Goal: Task Accomplishment & Management: Complete application form

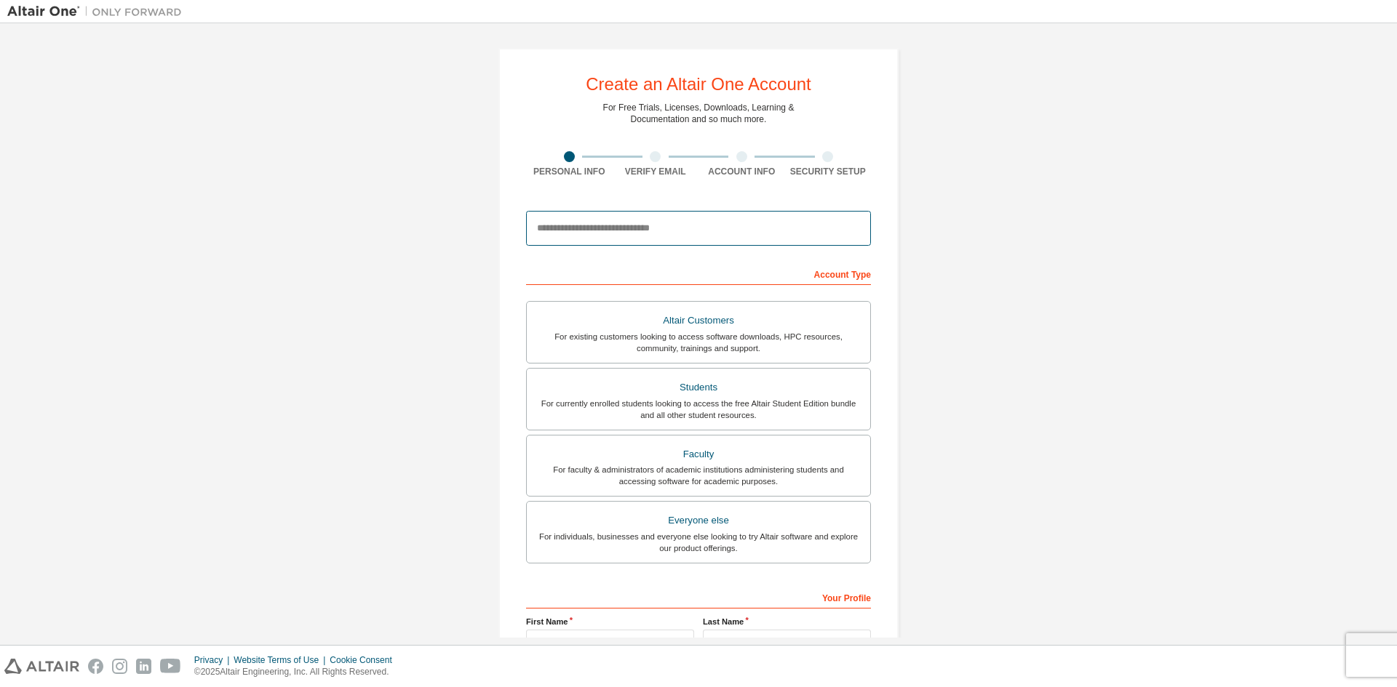
click at [762, 228] on input "email" at bounding box center [698, 228] width 345 height 35
type input "**********"
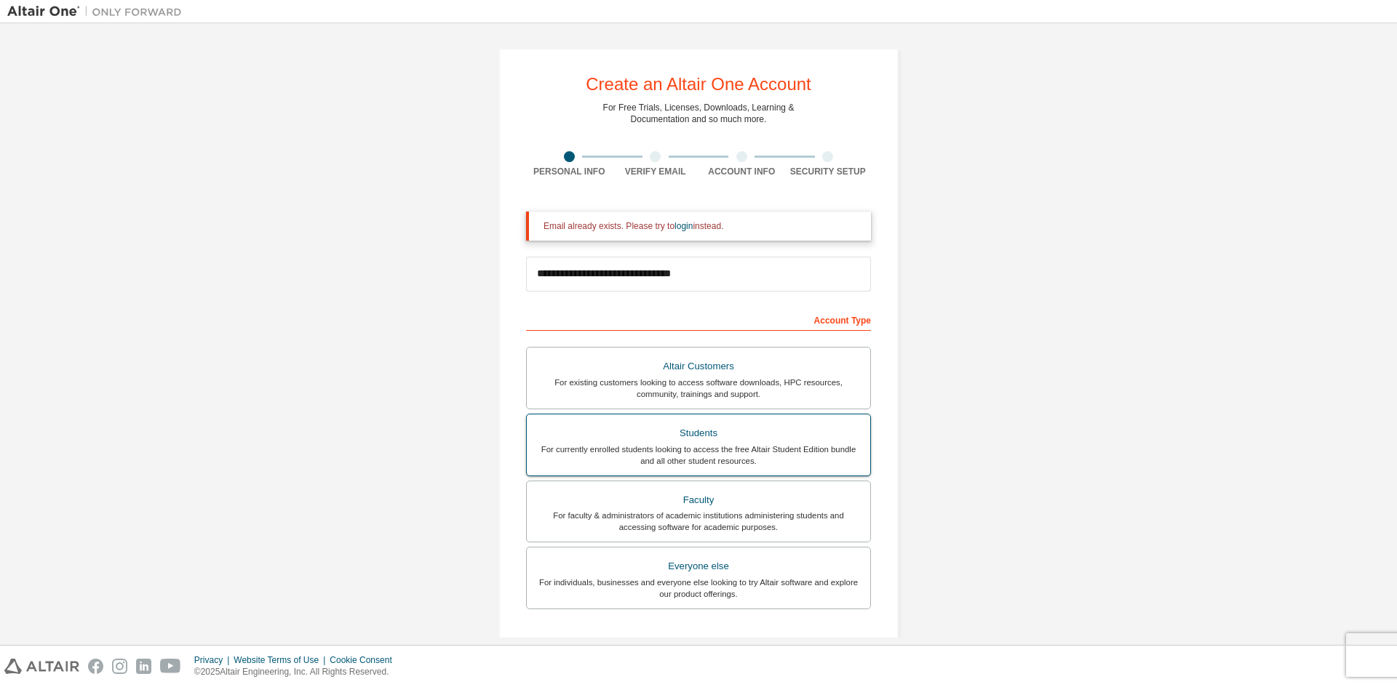
click at [741, 446] on div "For currently enrolled students looking to access the free Altair Student Editi…" at bounding box center [698, 455] width 326 height 23
click at [676, 226] on link "login" at bounding box center [683, 226] width 18 height 10
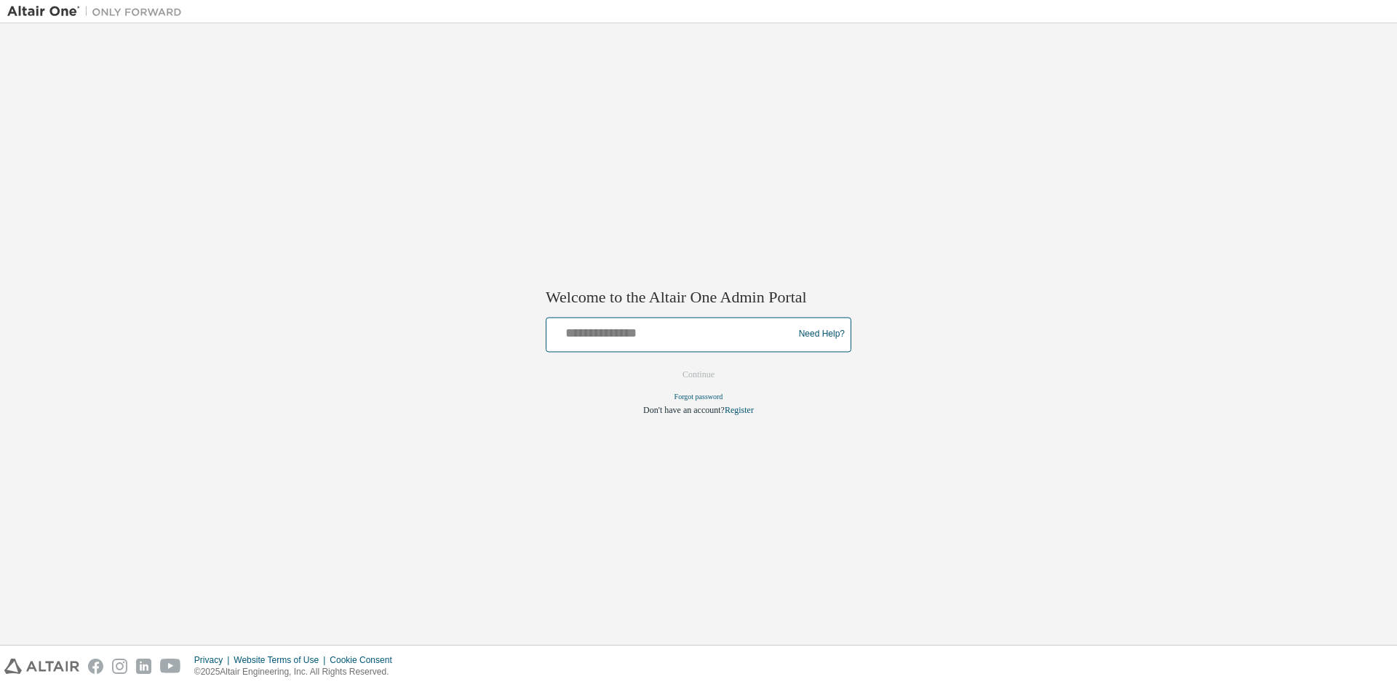
click at [719, 340] on input "text" at bounding box center [671, 331] width 239 height 21
type input "**********"
click at [713, 374] on button "Continue" at bounding box center [698, 375] width 63 height 22
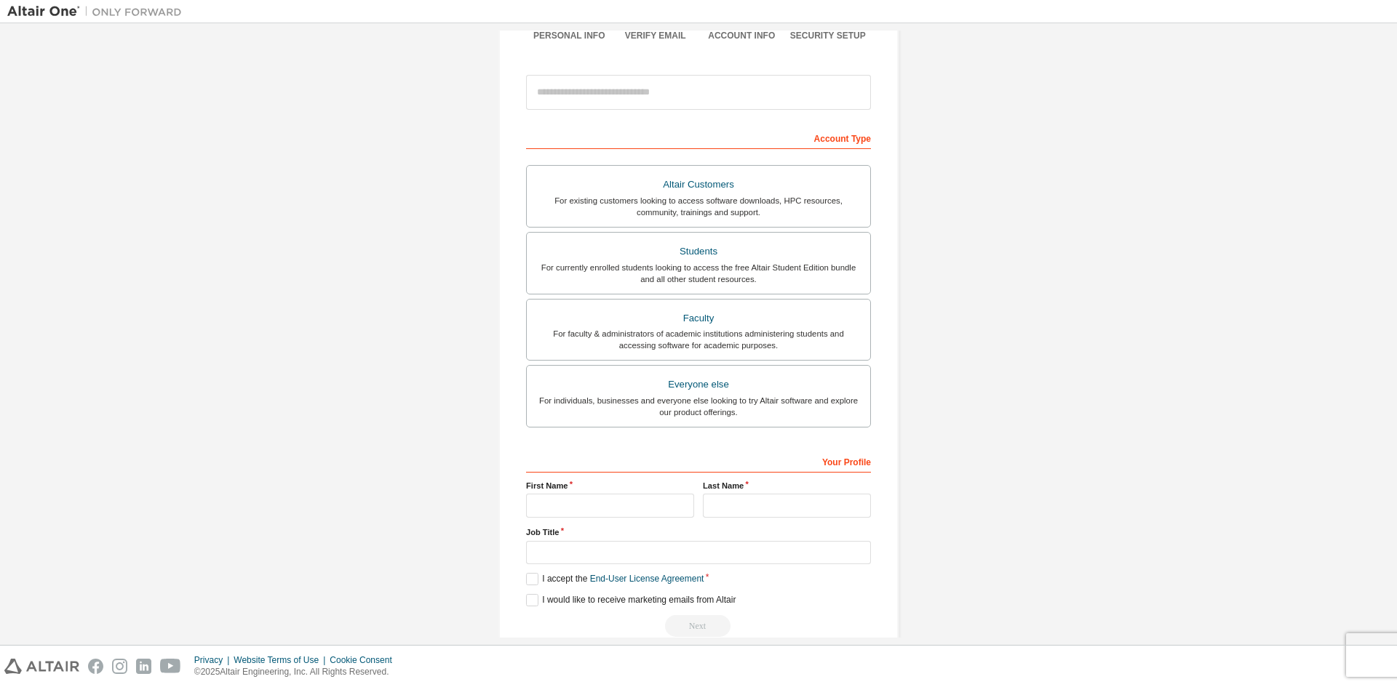
scroll to position [163, 0]
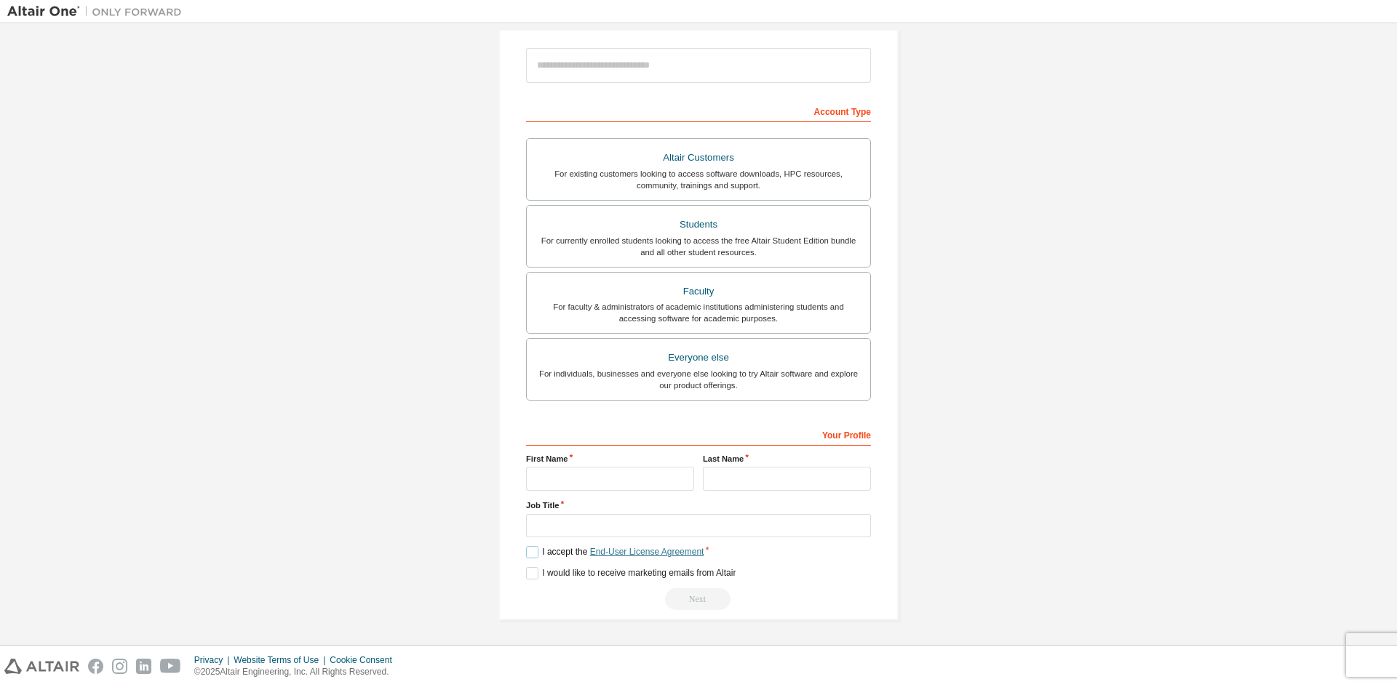
click at [655, 557] on link "End-User License Agreement" at bounding box center [647, 552] width 114 height 10
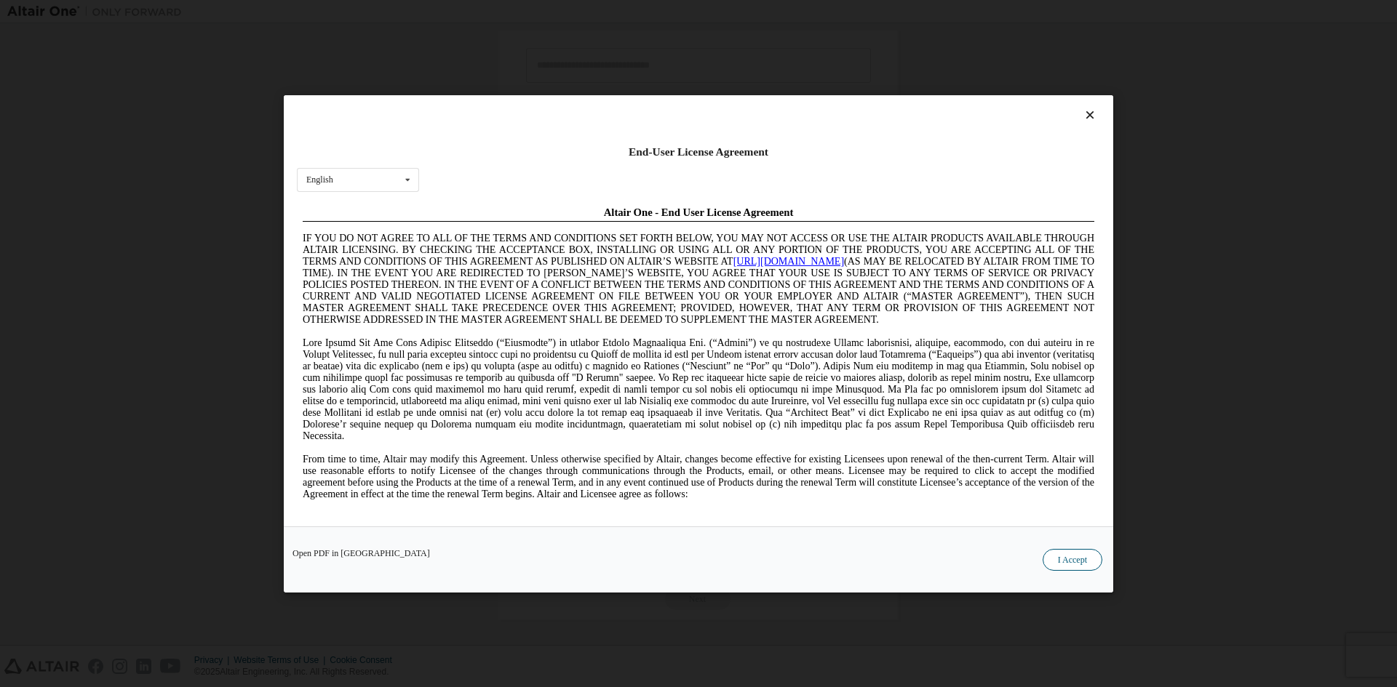
scroll to position [0, 0]
click at [1093, 112] on div "End-User License Agreement English English Chinese French German Japanese Korea…" at bounding box center [698, 310] width 829 height 431
click at [1089, 121] on icon at bounding box center [1089, 114] width 15 height 13
